Goal: Task Accomplishment & Management: Manage account settings

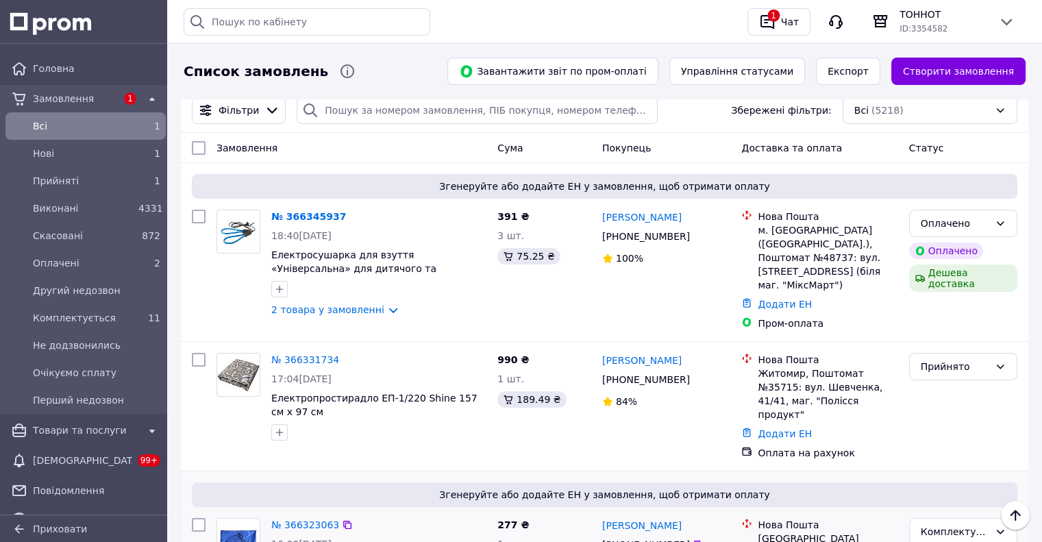
scroll to position [69, 0]
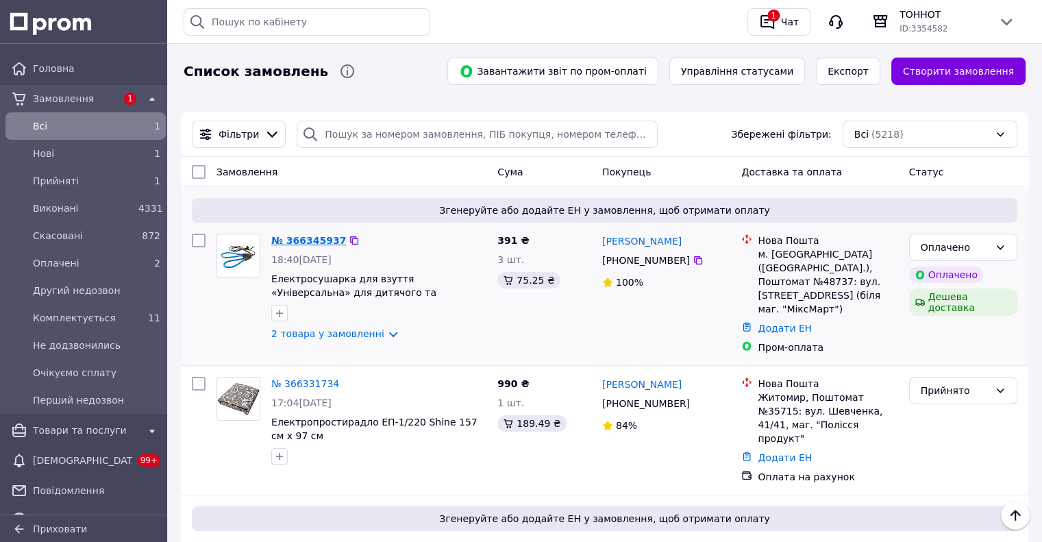
click at [307, 235] on link "№ 366345937" at bounding box center [308, 240] width 75 height 11
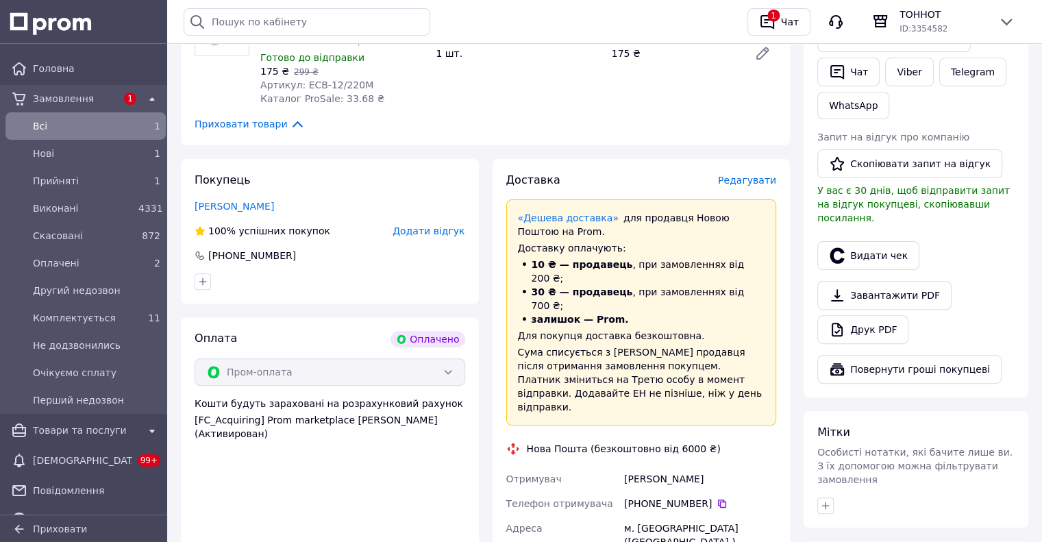
scroll to position [411, 0]
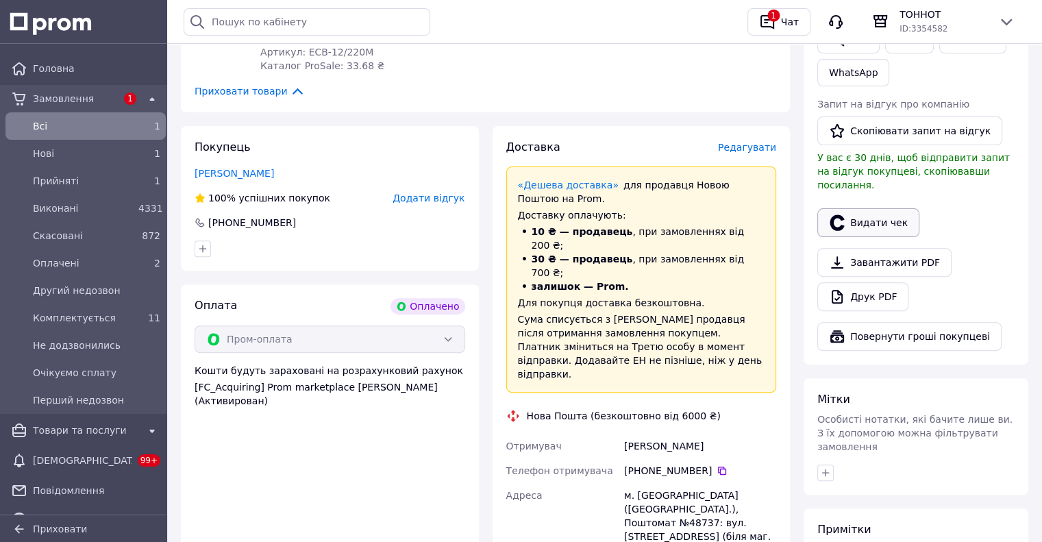
click at [861, 208] on button "Видати чек" at bounding box center [868, 222] width 102 height 29
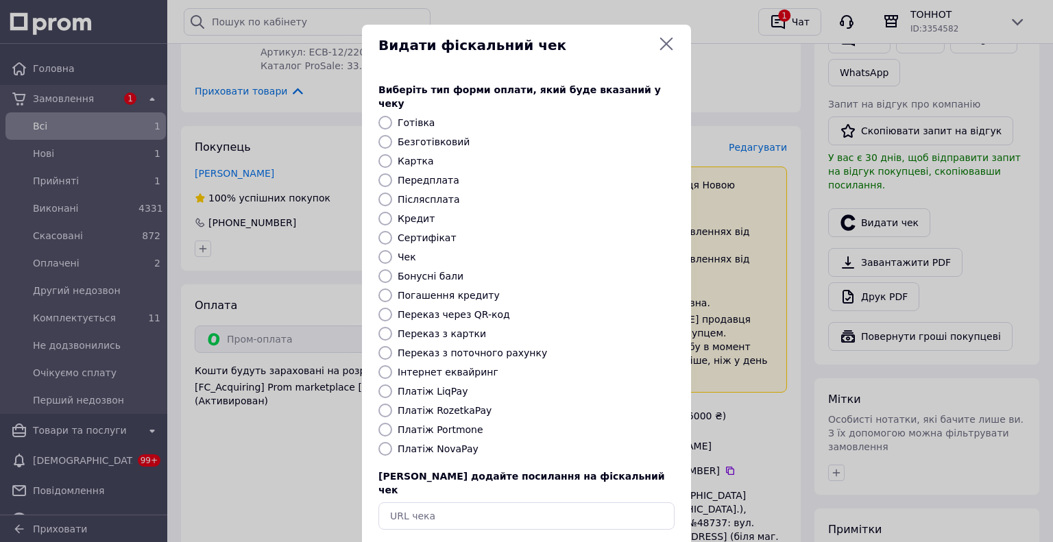
click at [384, 404] on input "Платіж RozetkaPay" at bounding box center [385, 411] width 14 height 14
radio input "true"
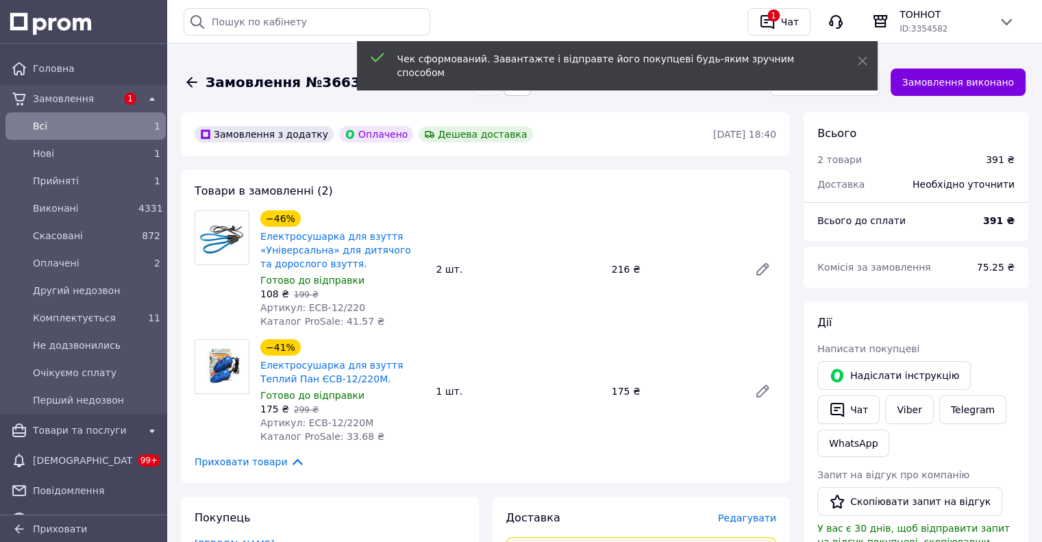
scroll to position [0, 0]
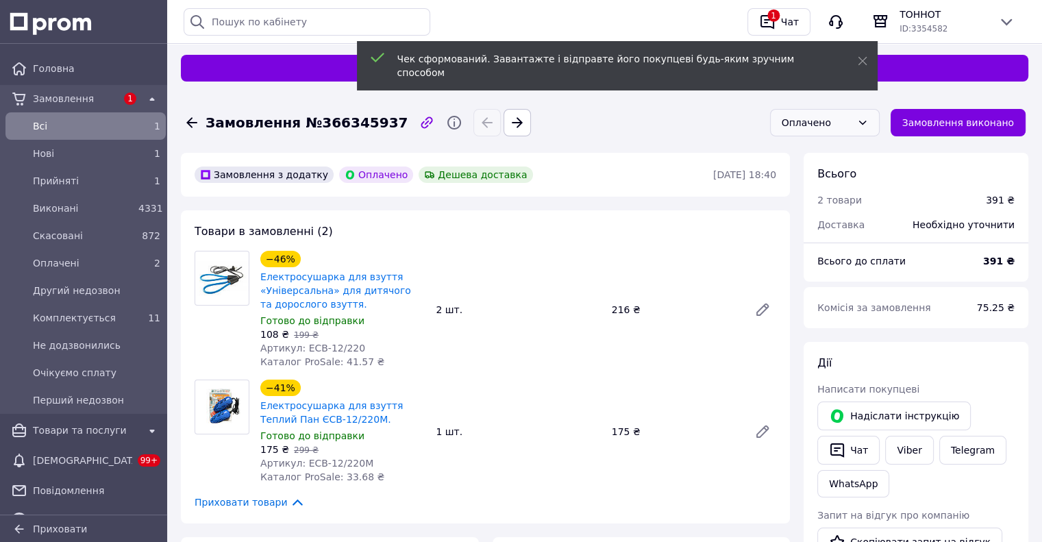
click at [868, 122] on icon at bounding box center [862, 122] width 11 height 11
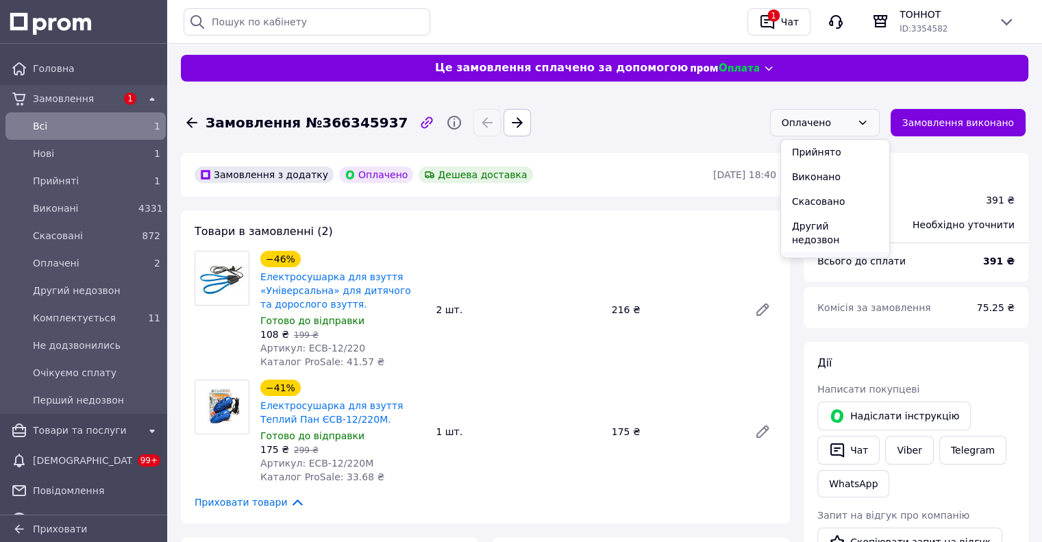
click at [825, 252] on li "Комплектується" at bounding box center [835, 264] width 108 height 25
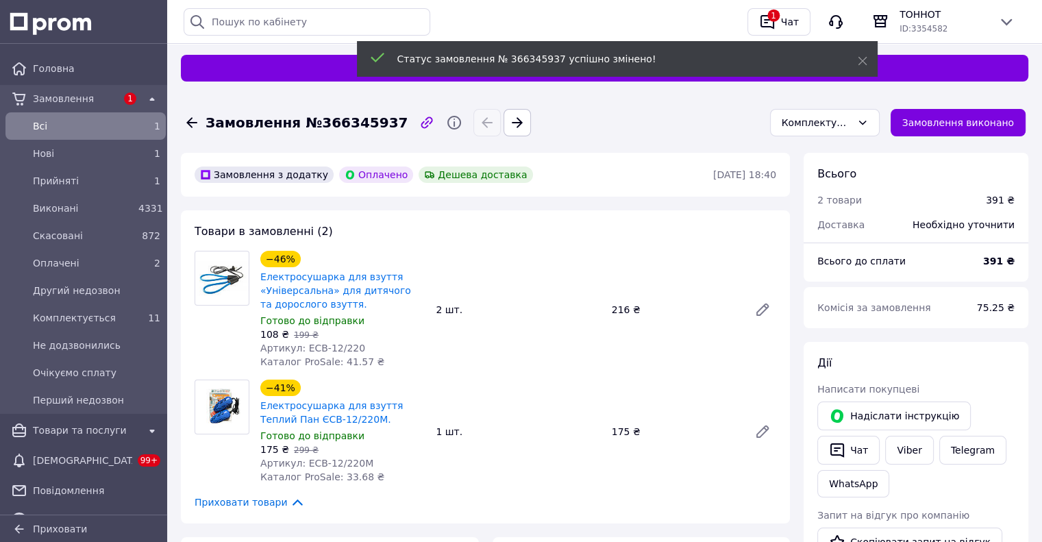
click at [186, 121] on icon at bounding box center [192, 122] width 16 height 16
